Goal: Transaction & Acquisition: Obtain resource

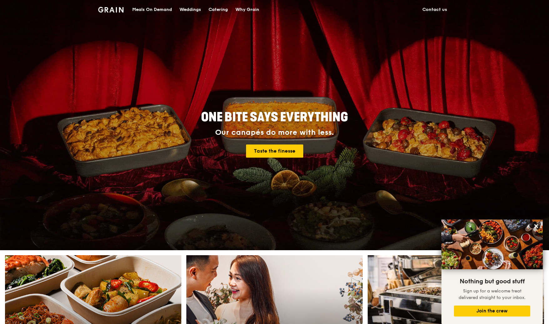
click at [149, 8] on div "Meals On Demand" at bounding box center [152, 9] width 40 height 19
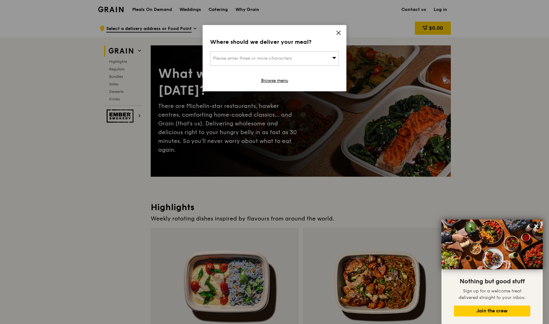
scroll to position [94, 0]
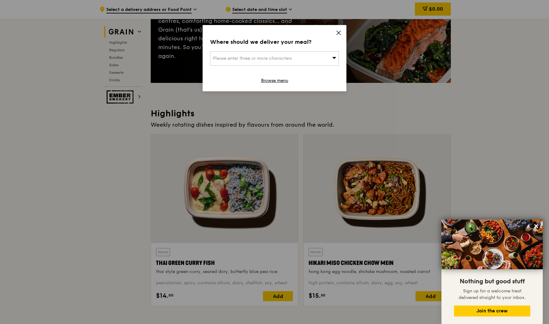
click at [338, 34] on icon at bounding box center [339, 33] width 6 height 6
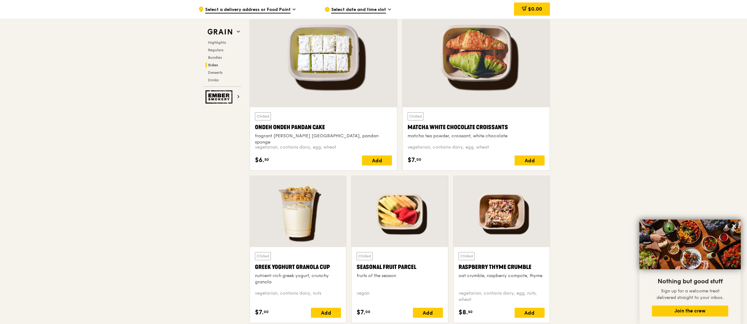
scroll to position [1846, 0]
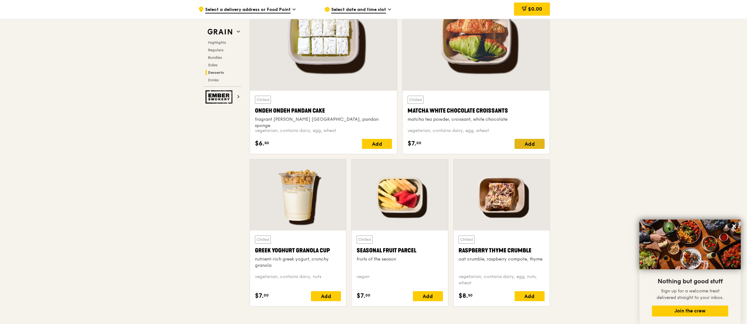
click at [527, 142] on div "Add" at bounding box center [529, 144] width 30 height 10
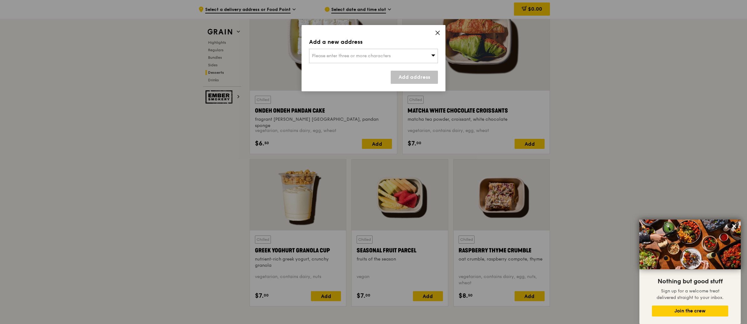
click at [431, 55] on icon at bounding box center [433, 55] width 4 height 5
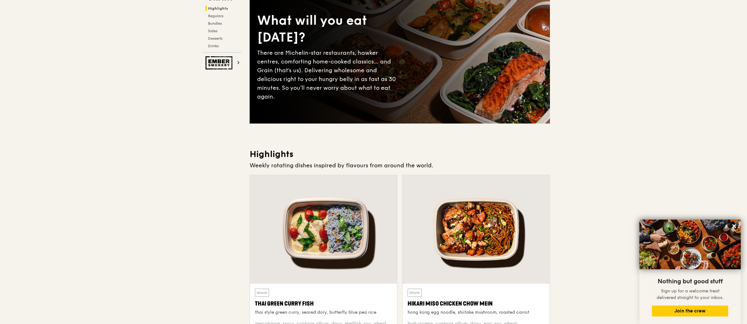
scroll to position [0, 0]
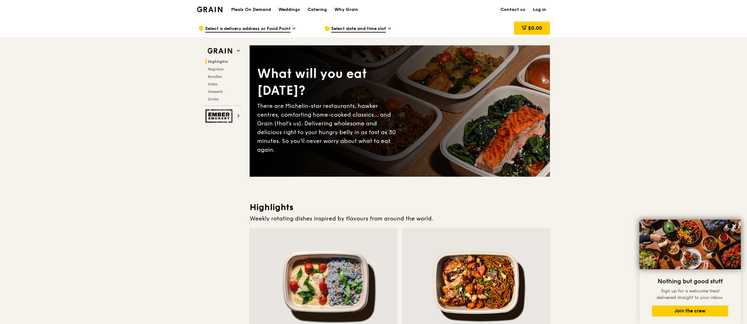
click at [269, 13] on h1 "Meals On Demand" at bounding box center [251, 10] width 40 height 6
click at [257, 7] on h1 "Meals On Demand" at bounding box center [251, 10] width 40 height 6
click at [295, 7] on div "Weddings" at bounding box center [289, 9] width 22 height 19
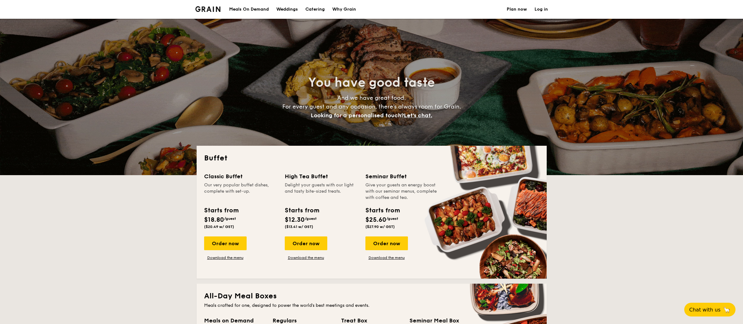
select select
click at [316, 8] on h1 "Catering" at bounding box center [315, 9] width 19 height 19
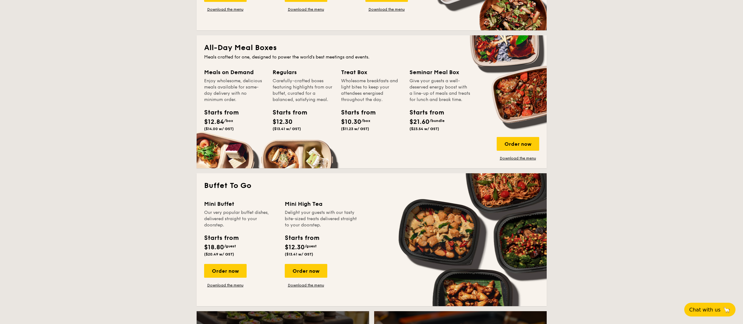
scroll to position [282, 0]
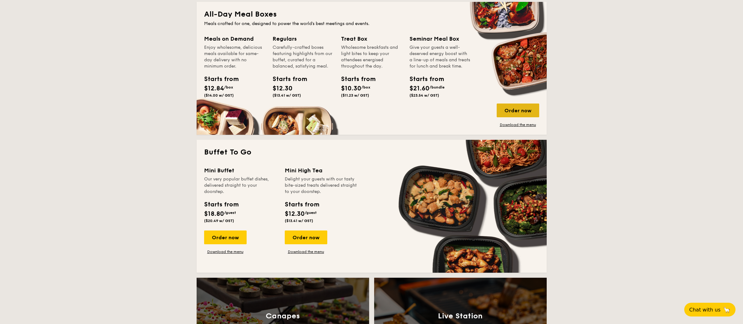
click at [511, 107] on div "Order now" at bounding box center [518, 111] width 43 height 14
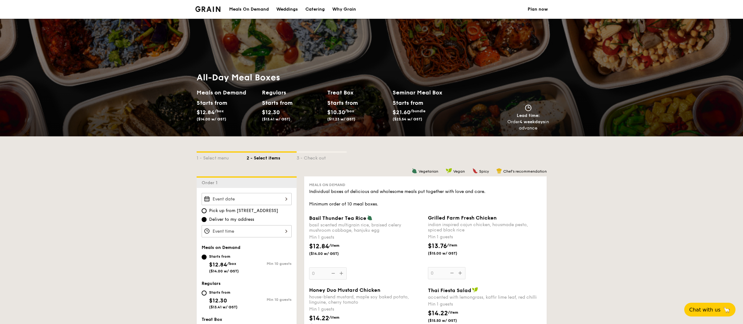
click at [312, 10] on div "Catering" at bounding box center [315, 9] width 19 height 19
select select
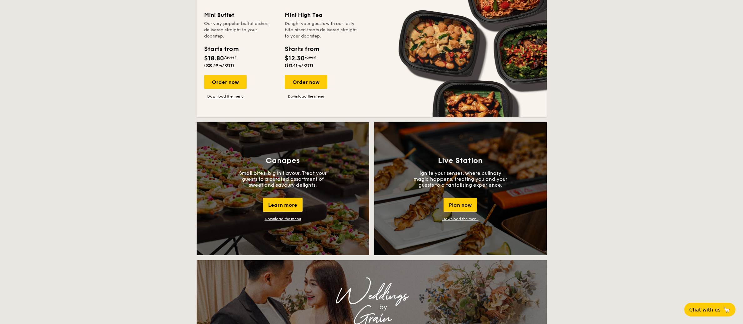
scroll to position [438, 0]
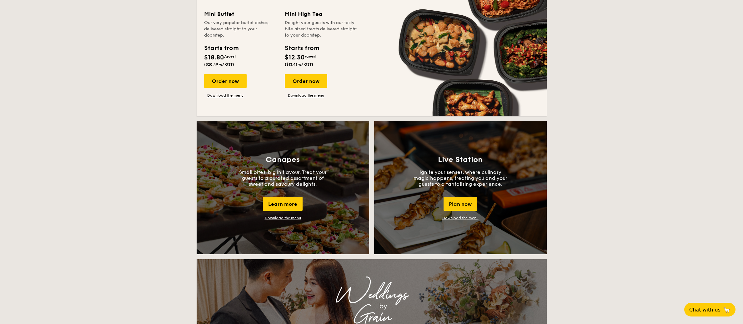
click at [461, 216] on link "Download the menu" at bounding box center [461, 218] width 36 height 4
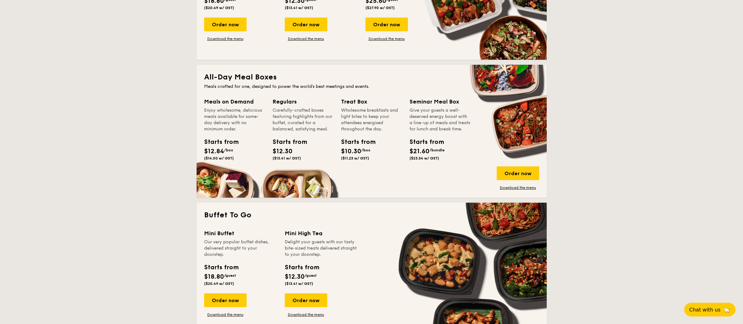
scroll to position [0, 0]
